Goal: Task Accomplishment & Management: Manage account settings

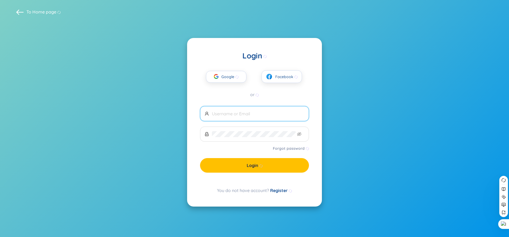
click at [241, 117] on span at bounding box center [254, 113] width 109 height 15
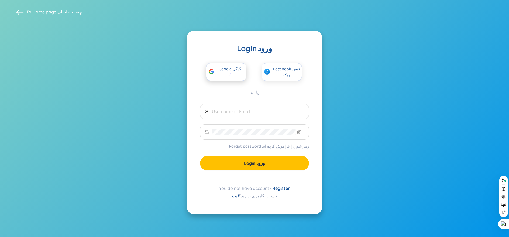
click at [235, 70] on sider-trans-text "گوگل" at bounding box center [237, 69] width 9 height 5
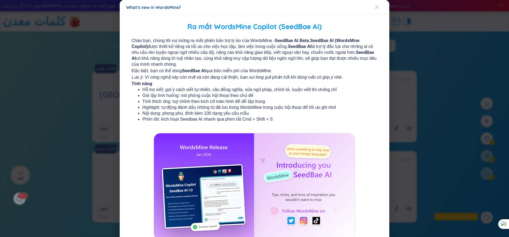
click at [376, 3] on div "Close" at bounding box center [377, 7] width 4 height 15
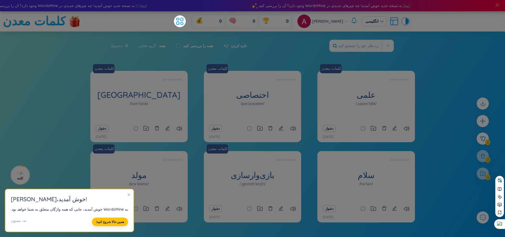
click at [130, 195] on section "امیرمهدی هاشمی‌فر ، خوش آمدید ! به WordsMine خوش آمدید، جایی که همه واژگان متعل…" at bounding box center [69, 211] width 128 height 43
click at [124, 195] on h2 "امیرمهدی هاشمی‌فر ، خوش آمدید !" at bounding box center [69, 199] width 117 height 9
click at [127, 195] on icon "بستن" at bounding box center [129, 195] width 4 height 4
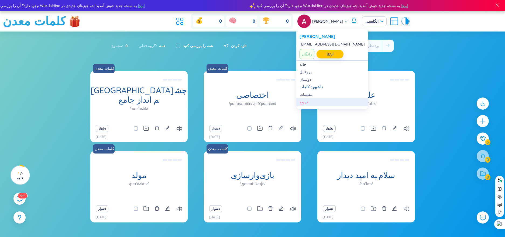
click at [309, 101] on div "خروج" at bounding box center [332, 102] width 65 height 5
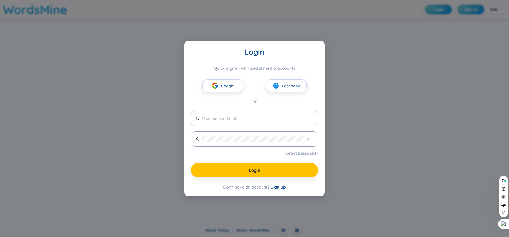
click at [369, 56] on div "Login Quick sign-in with social media accounts Google Facebook or Forgot passwo…" at bounding box center [254, 118] width 509 height 237
